Goal: Task Accomplishment & Management: Use online tool/utility

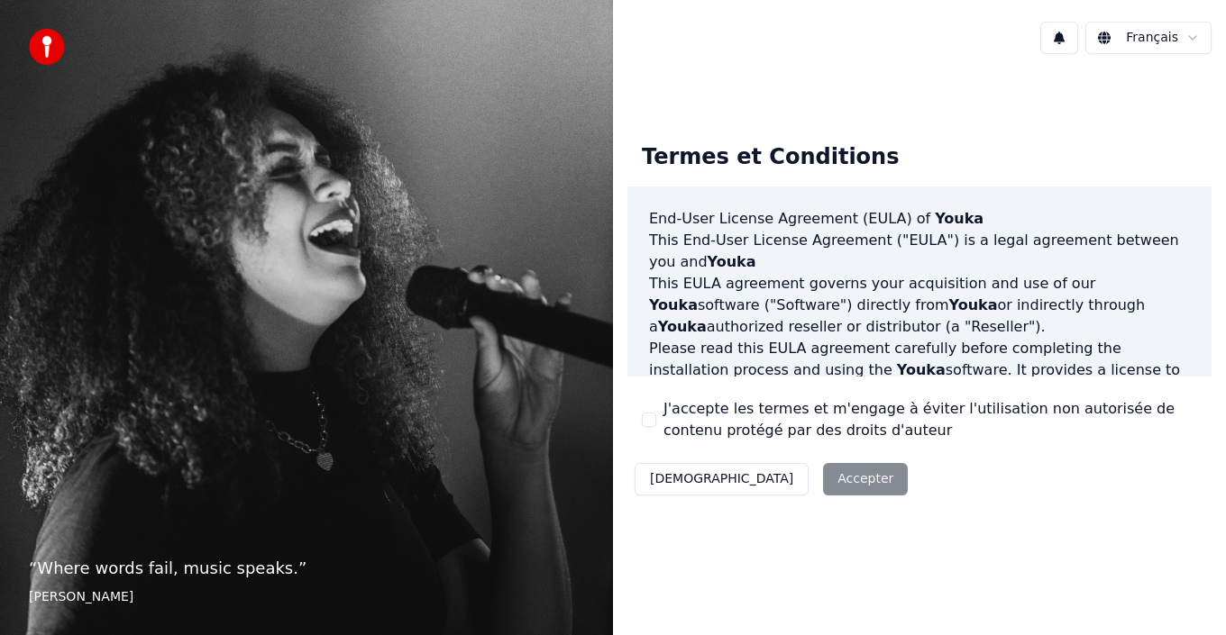
click at [779, 481] on div "Décliner Accepter" at bounding box center [771, 479] width 288 height 47
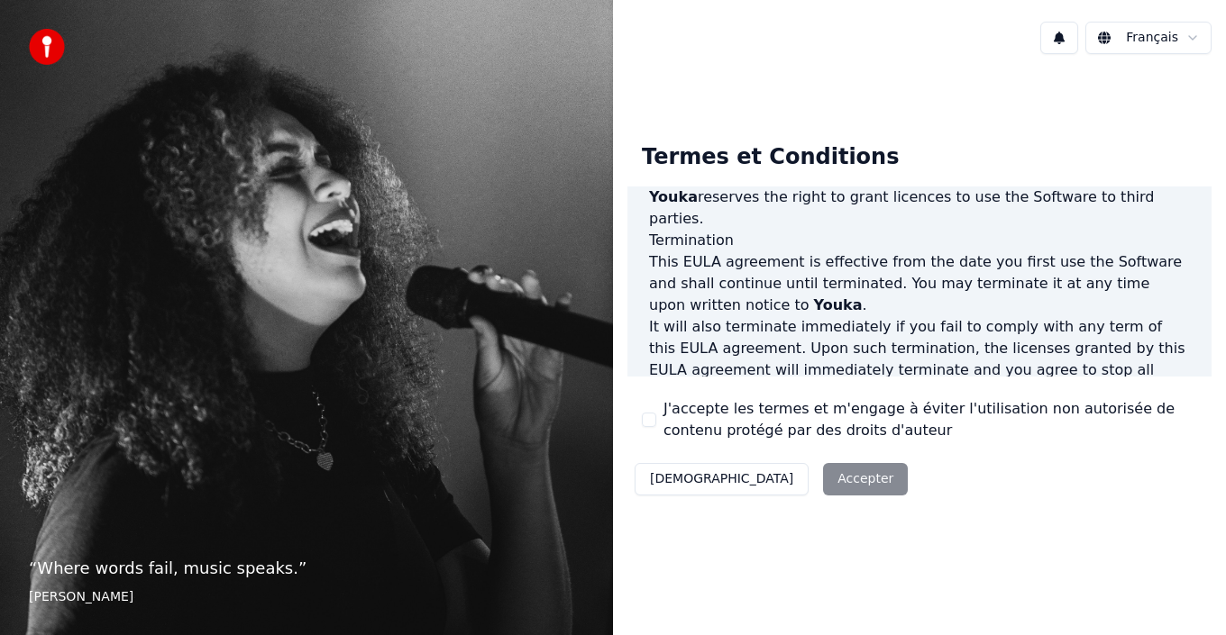
scroll to position [1147, 0]
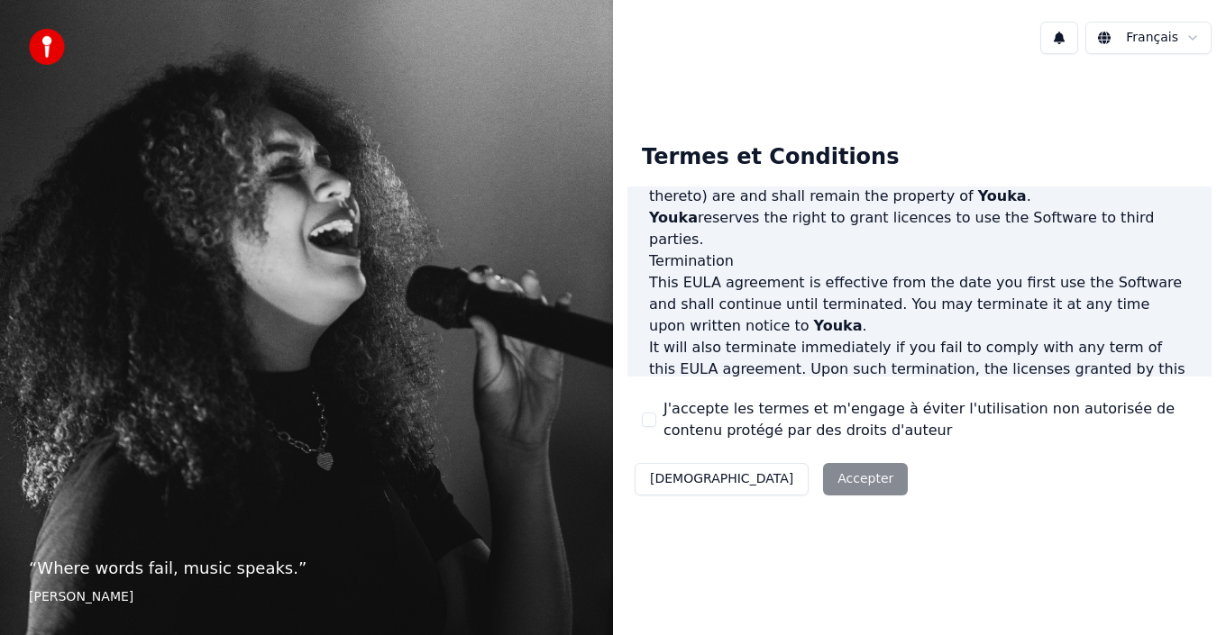
click at [653, 410] on div "J'accepte les termes et m'engage à éviter l'utilisation non autorisée de conten…" at bounding box center [919, 419] width 555 height 43
click at [765, 420] on label "J'accepte les termes et m'engage à éviter l'utilisation non autorisée de conten…" at bounding box center [930, 419] width 534 height 43
click at [656, 420] on button "J'accepte les termes et m'engage à éviter l'utilisation non autorisée de conten…" at bounding box center [649, 420] width 14 height 14
click at [823, 484] on button "Accepter" at bounding box center [865, 479] width 85 height 32
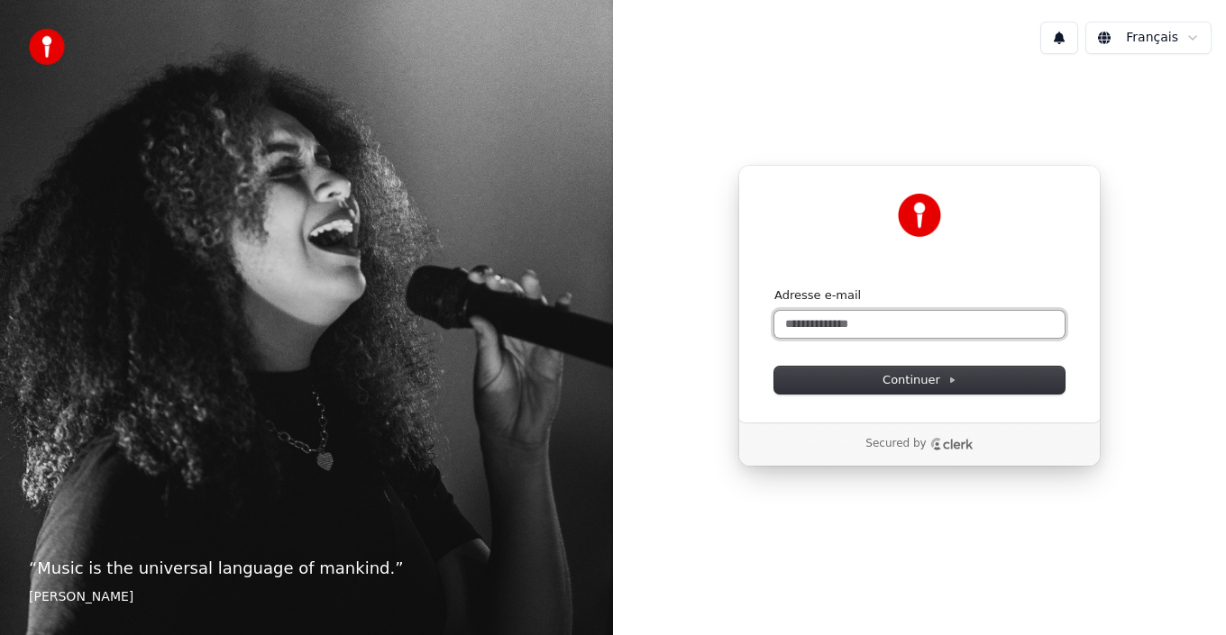
click at [785, 327] on input "Adresse e-mail" at bounding box center [919, 324] width 290 height 27
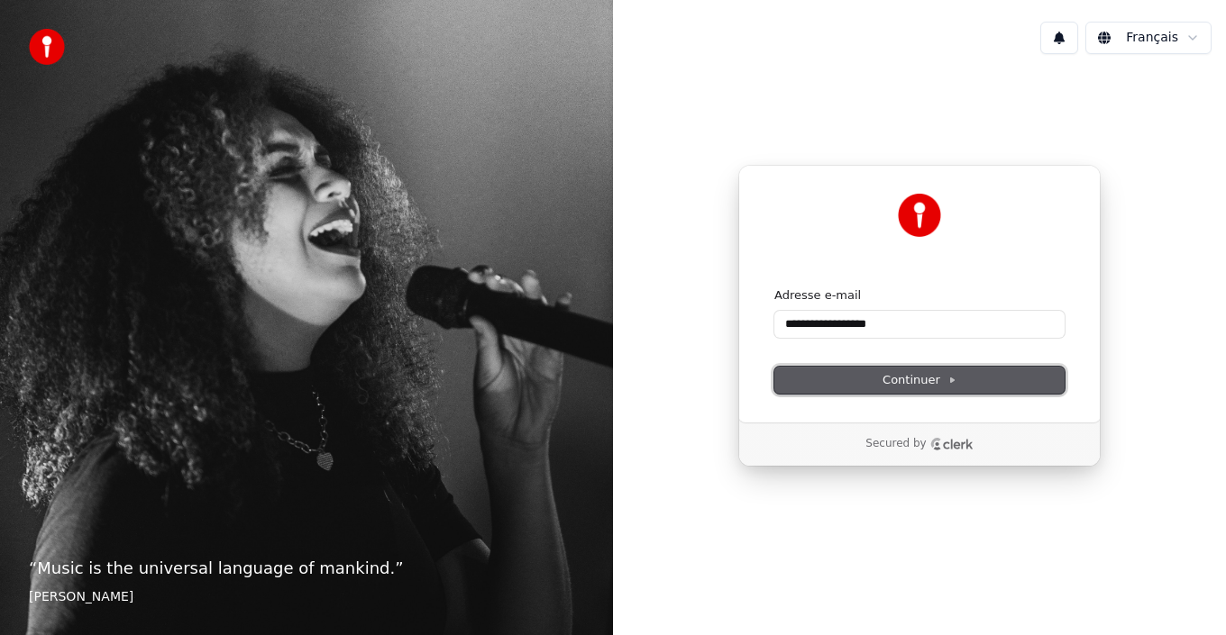
click at [935, 383] on span "Continuer" at bounding box center [919, 380] width 74 height 16
type input "**********"
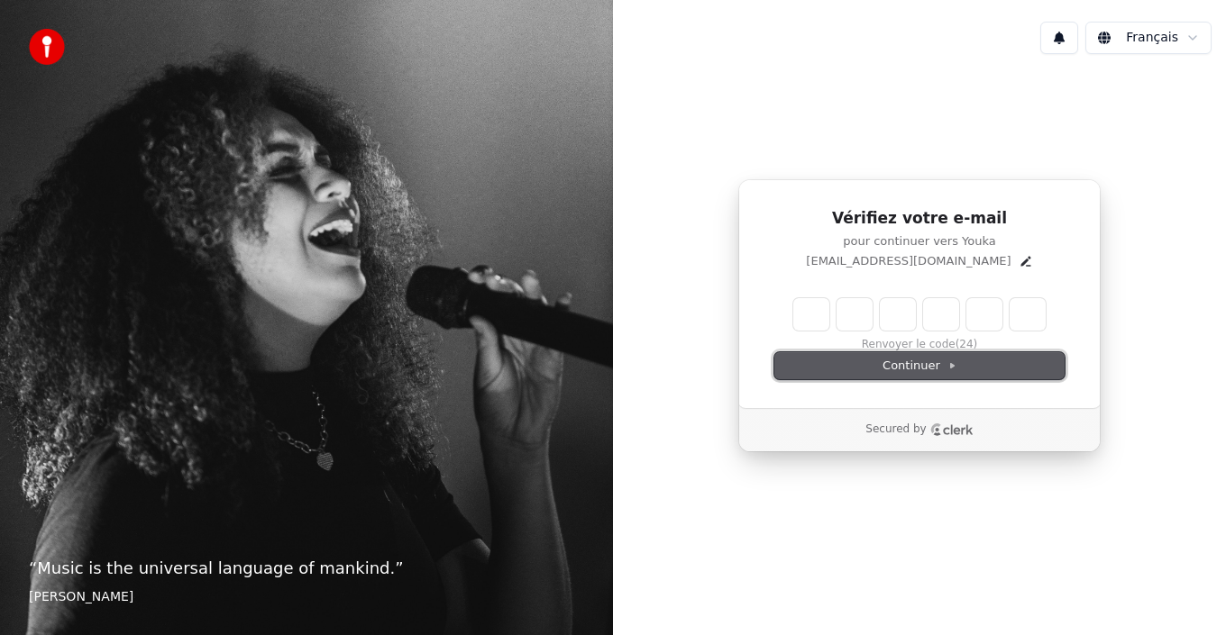
click at [894, 364] on span "Continuer" at bounding box center [919, 366] width 74 height 16
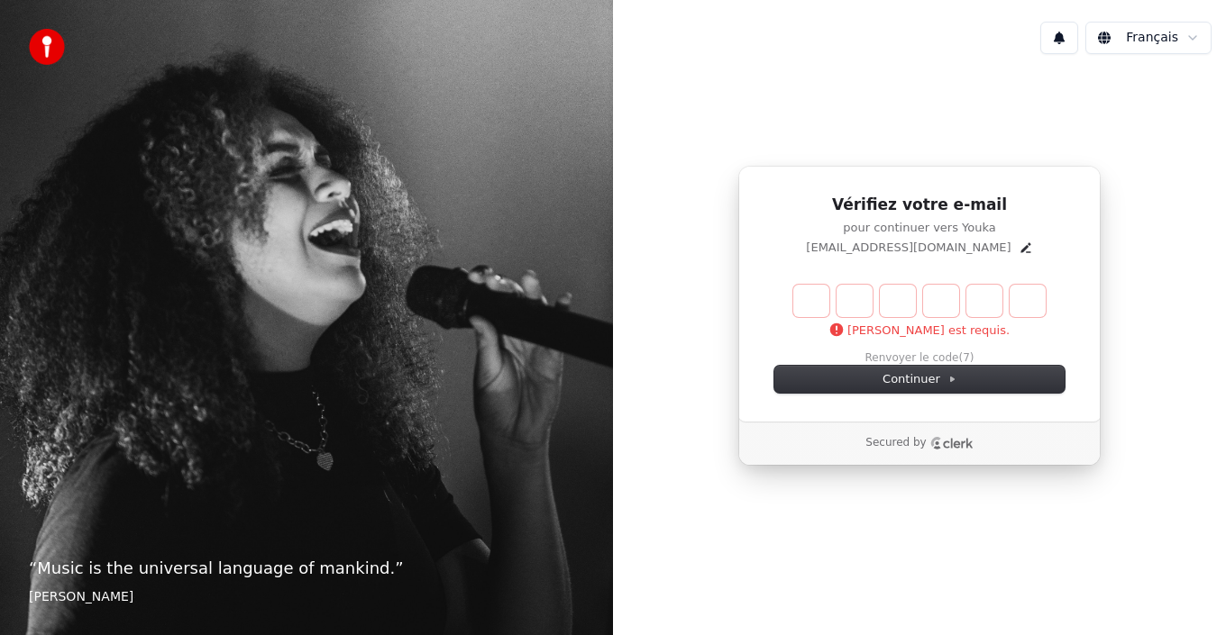
click at [915, 360] on div "Ce champ est requis. Renvoyer le code (7)" at bounding box center [919, 325] width 290 height 81
click at [915, 382] on span "Continuer" at bounding box center [919, 379] width 74 height 16
click at [937, 359] on div "Ce champ est requis. Renvoyer le code (3)" at bounding box center [919, 325] width 290 height 81
click at [935, 355] on button "Renvoyer le code" at bounding box center [920, 359] width 94 height 14
click at [810, 306] on input "Enter verification code" at bounding box center [919, 301] width 252 height 32
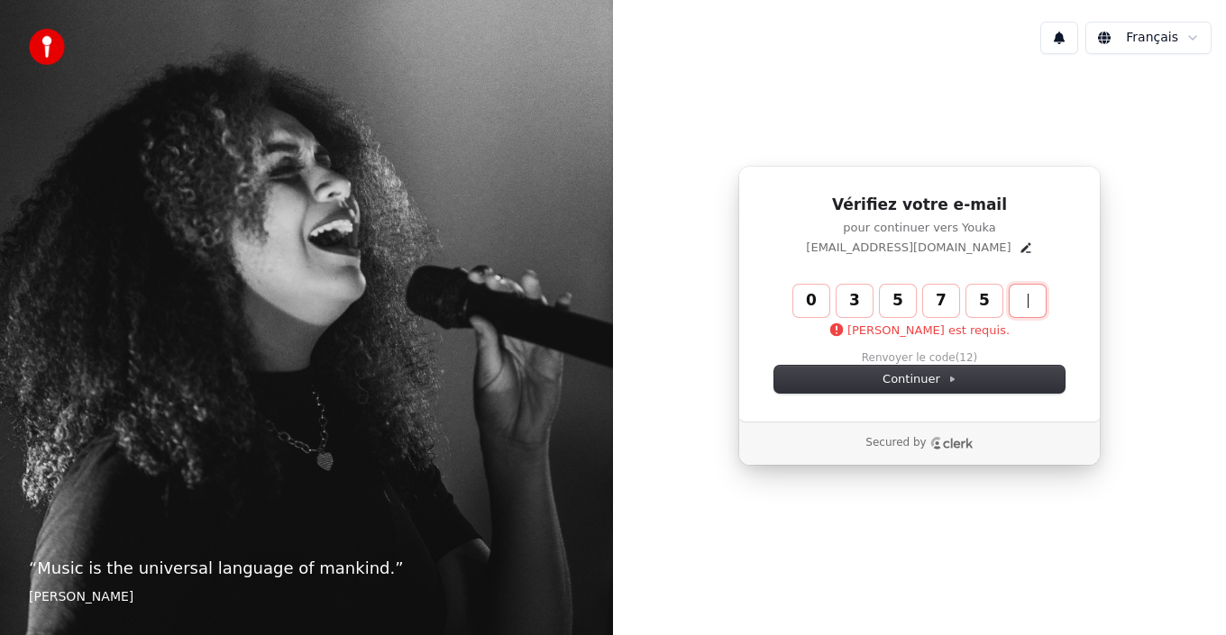
type input "******"
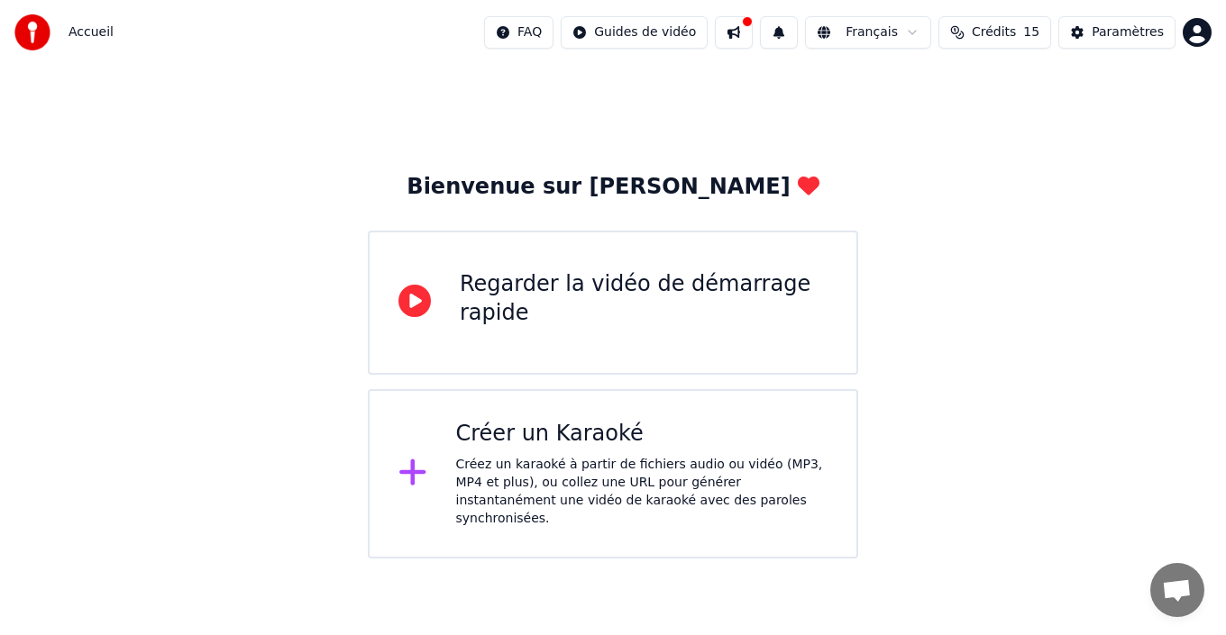
click at [414, 303] on icon at bounding box center [414, 301] width 32 height 32
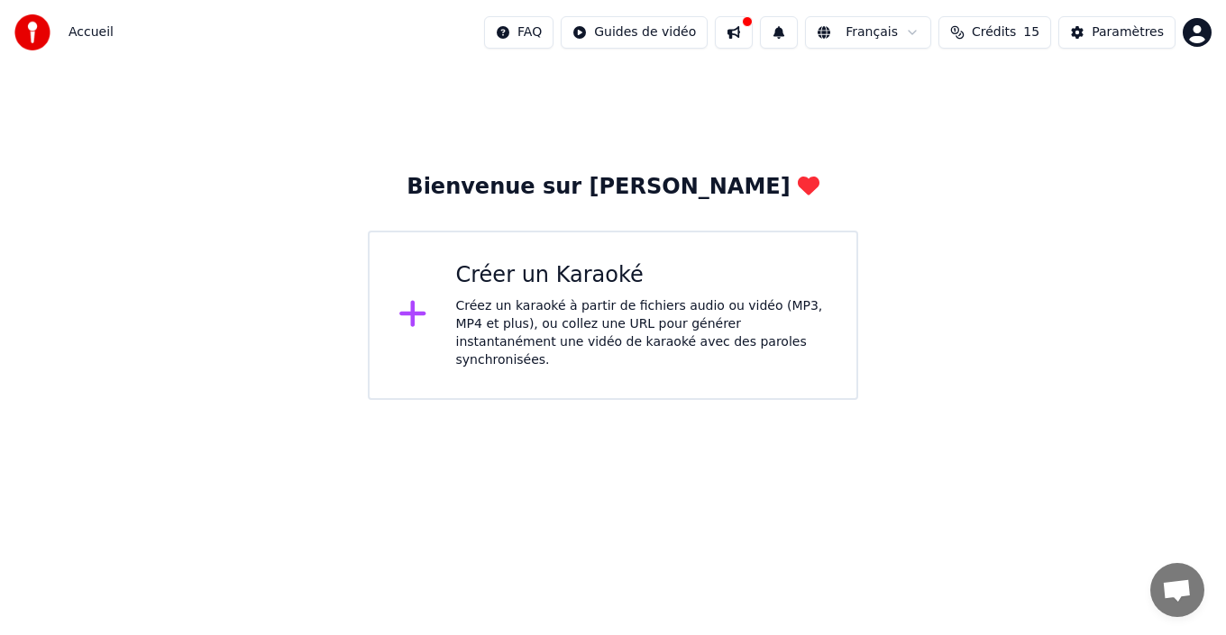
click at [419, 306] on icon at bounding box center [412, 313] width 29 height 32
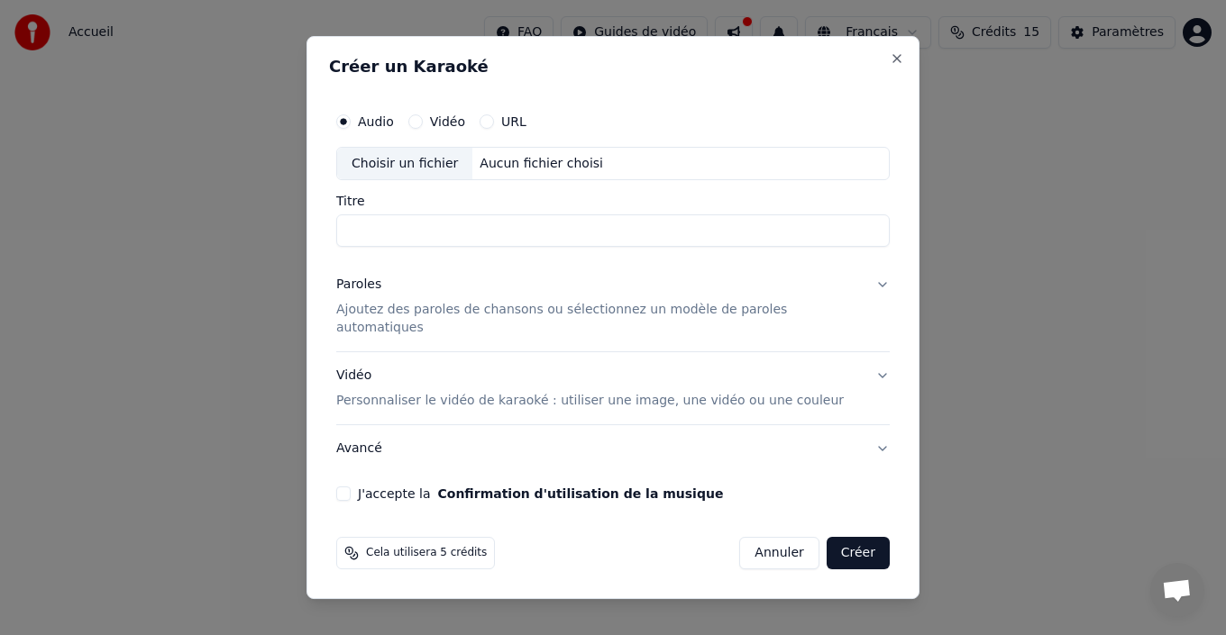
click at [457, 128] on label "Vidéo" at bounding box center [447, 121] width 35 height 13
click at [423, 129] on button "Vidéo" at bounding box center [415, 121] width 14 height 14
click at [526, 128] on label "URL" at bounding box center [513, 121] width 25 height 13
click at [494, 129] on button "URL" at bounding box center [487, 121] width 14 height 14
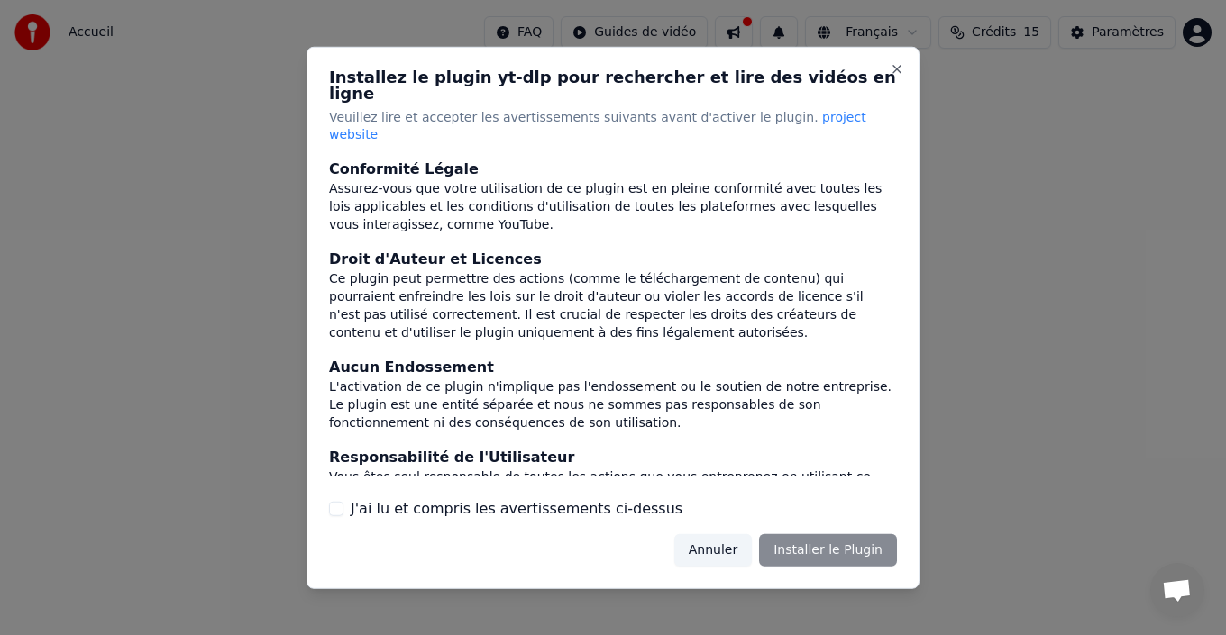
click at [728, 535] on button "Annuler" at bounding box center [713, 551] width 78 height 32
